Goal: Transaction & Acquisition: Subscribe to service/newsletter

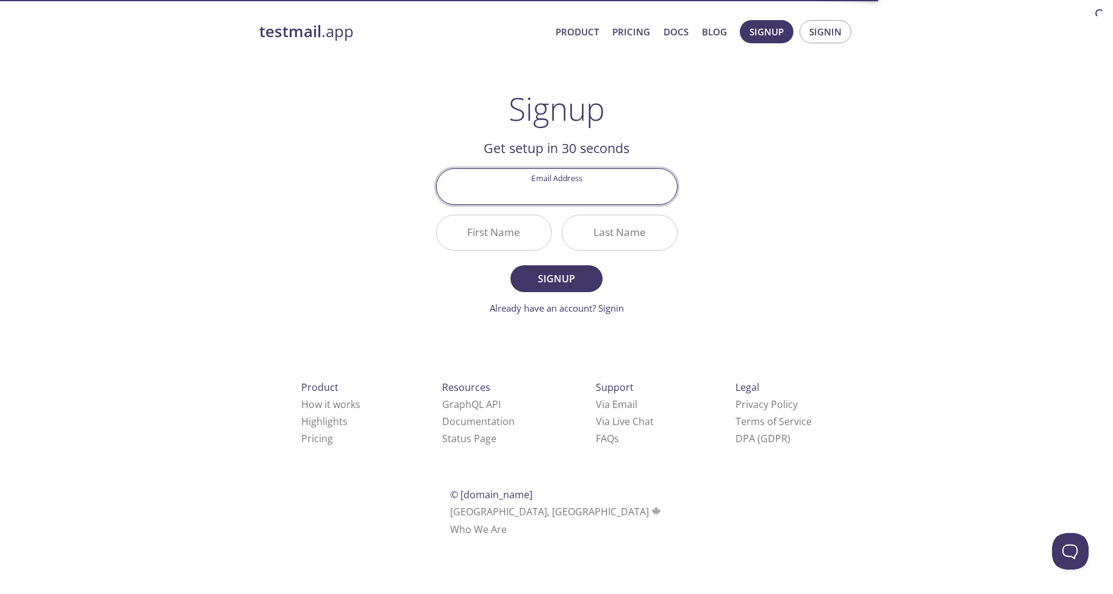
click at [721, 132] on div "testmail .app Product Pricing Docs Blog Signup Signin Signup Get setup in 30 se…" at bounding box center [557, 292] width 625 height 560
click at [609, 179] on input "Email Address" at bounding box center [557, 186] width 240 height 35
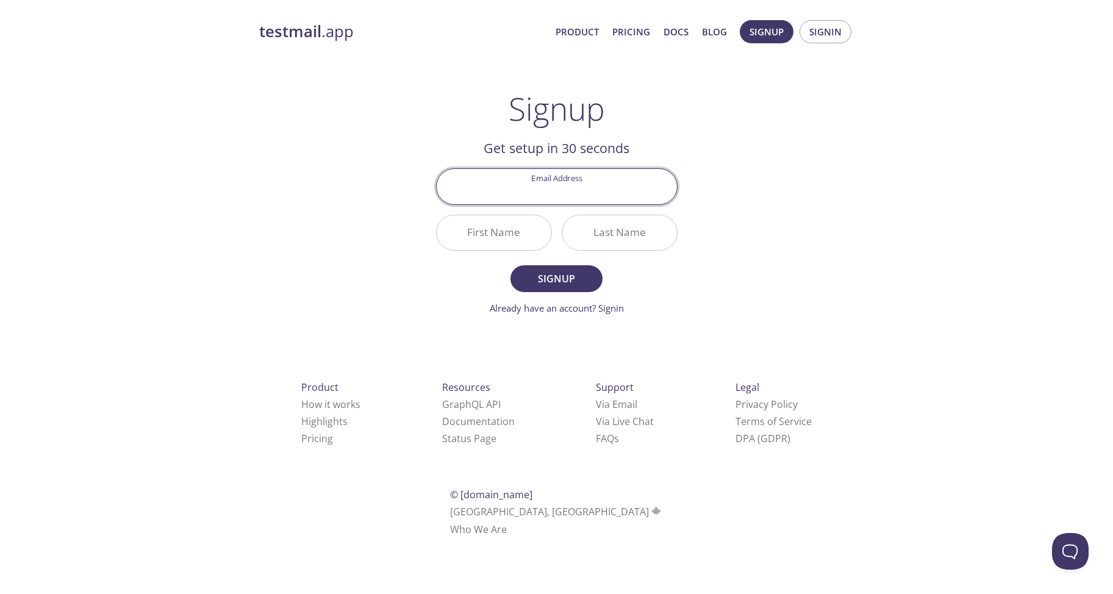
type input "[EMAIL_ADDRESS][DOMAIN_NAME]"
click at [625, 186] on input "[EMAIL_ADDRESS][DOMAIN_NAME]" at bounding box center [557, 186] width 240 height 35
click at [729, 200] on div "testmail .app Product Pricing Docs Blog Signup Signin Signup Get setup in 30 se…" at bounding box center [557, 292] width 625 height 560
click at [641, 192] on input "[EMAIL_ADDRESS][DOMAIN_NAME]" at bounding box center [557, 186] width 240 height 35
click at [788, 210] on div "testmail .app Product Pricing Docs Blog Signup Signin Signup Get setup in 30 se…" at bounding box center [557, 292] width 625 height 560
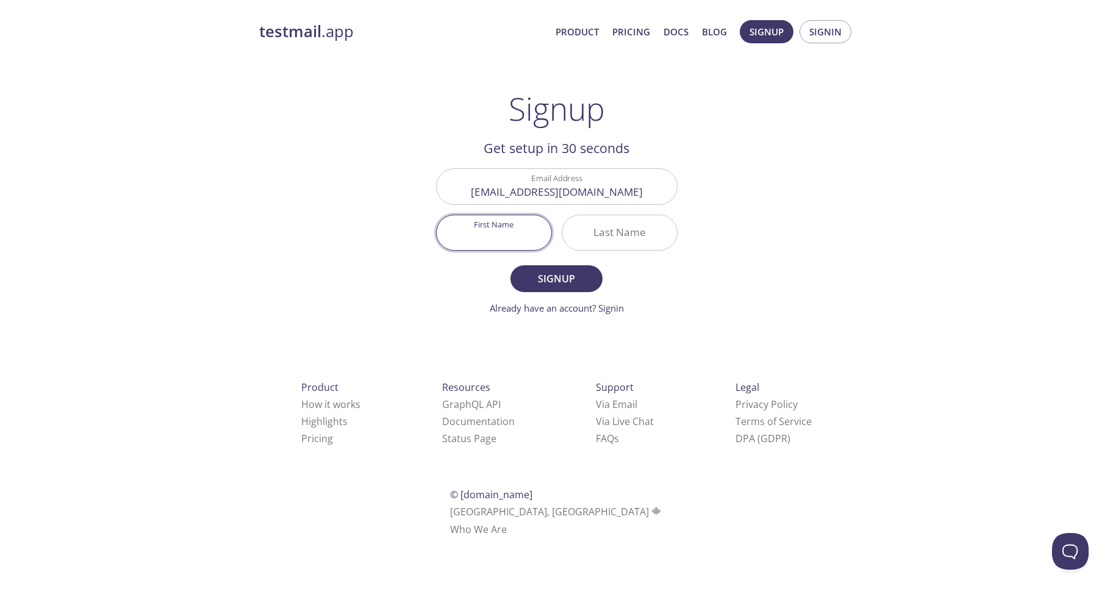
click at [501, 227] on input "First Name" at bounding box center [494, 232] width 115 height 35
type input "[PERSON_NAME]"
click at [567, 279] on span "Signup" at bounding box center [556, 278] width 65 height 17
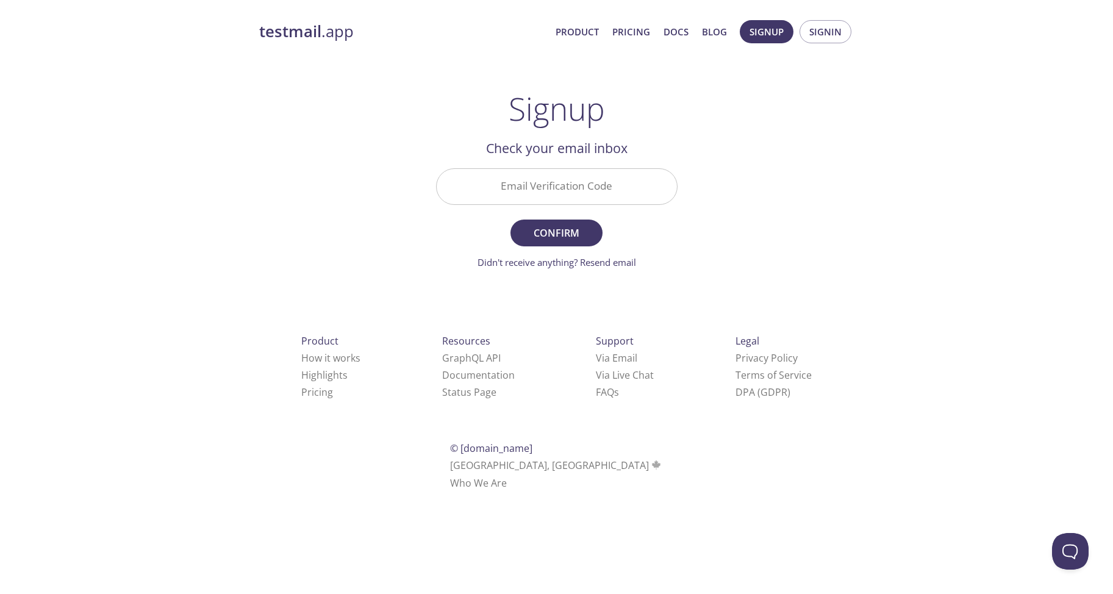
click at [572, 198] on input "Email Verification Code" at bounding box center [557, 186] width 240 height 35
click at [717, 193] on div "testmail .app Product Pricing Docs Blog Signup Signin Signup Get setup in 30 se…" at bounding box center [557, 269] width 625 height 514
click at [542, 189] on input "Email Verification Code" at bounding box center [557, 186] width 240 height 35
paste input "LL8AMV1"
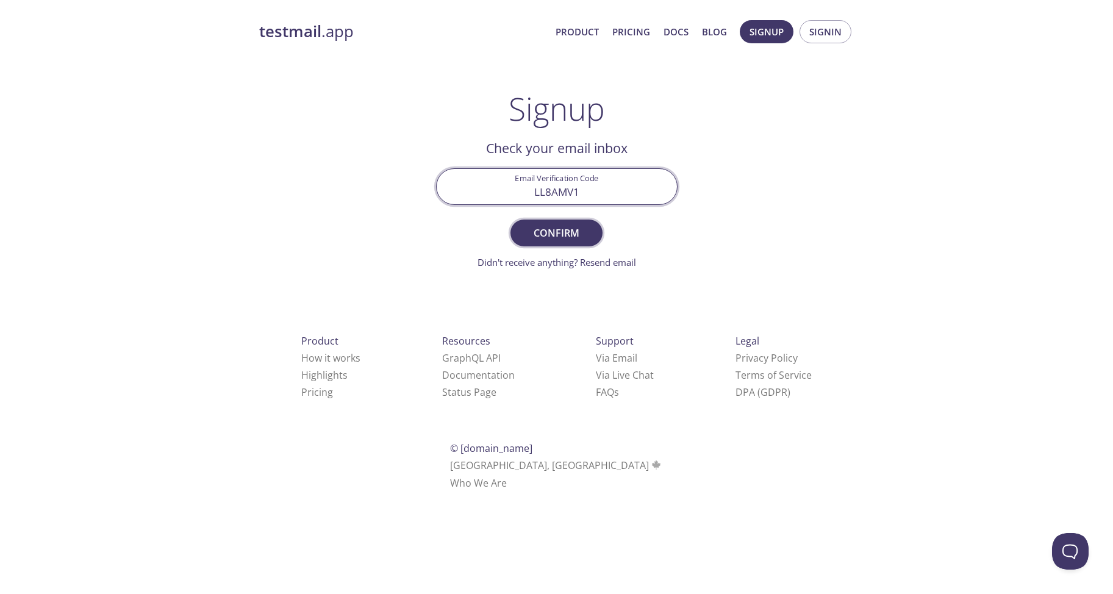
type input "LL8AMV1"
click at [559, 226] on span "Confirm" at bounding box center [556, 233] width 65 height 17
